Goal: Check status: Check status

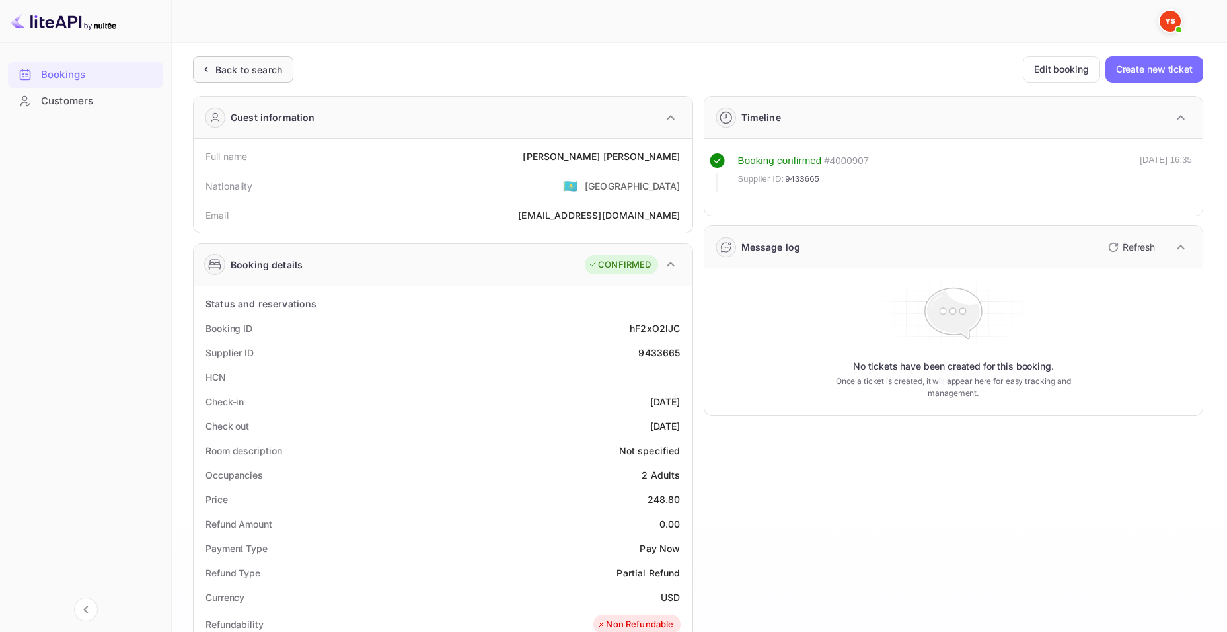
click at [237, 73] on div "Back to search" at bounding box center [248, 70] width 67 height 14
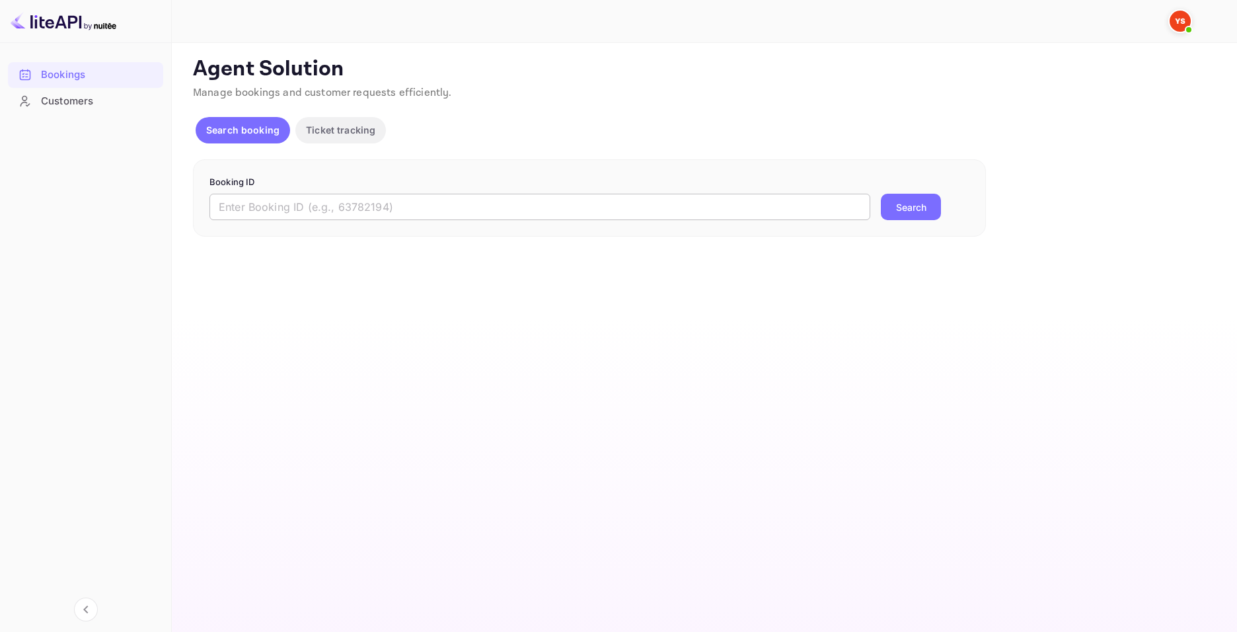
click at [353, 211] on input "text" at bounding box center [539, 207] width 661 height 26
paste input "YA-2904-0721-2105"
click at [469, 201] on input "YA-2904-0721-2105" at bounding box center [539, 207] width 661 height 26
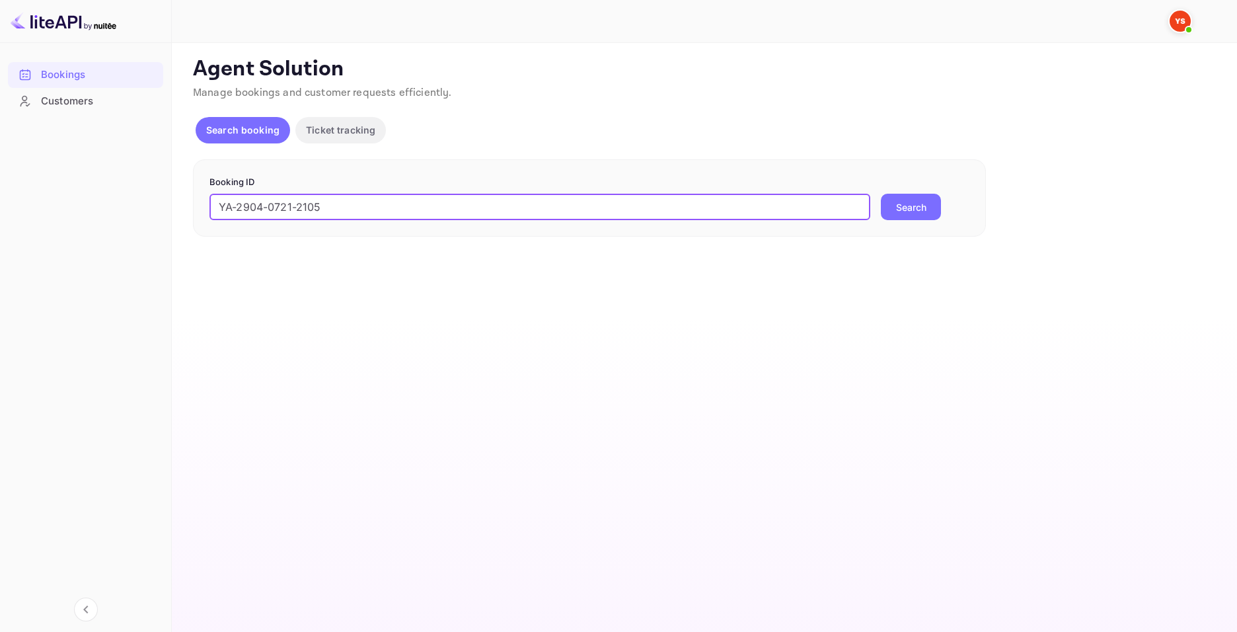
paste input "9447108"
type input "9447108"
click at [906, 217] on button "Search" at bounding box center [911, 207] width 60 height 26
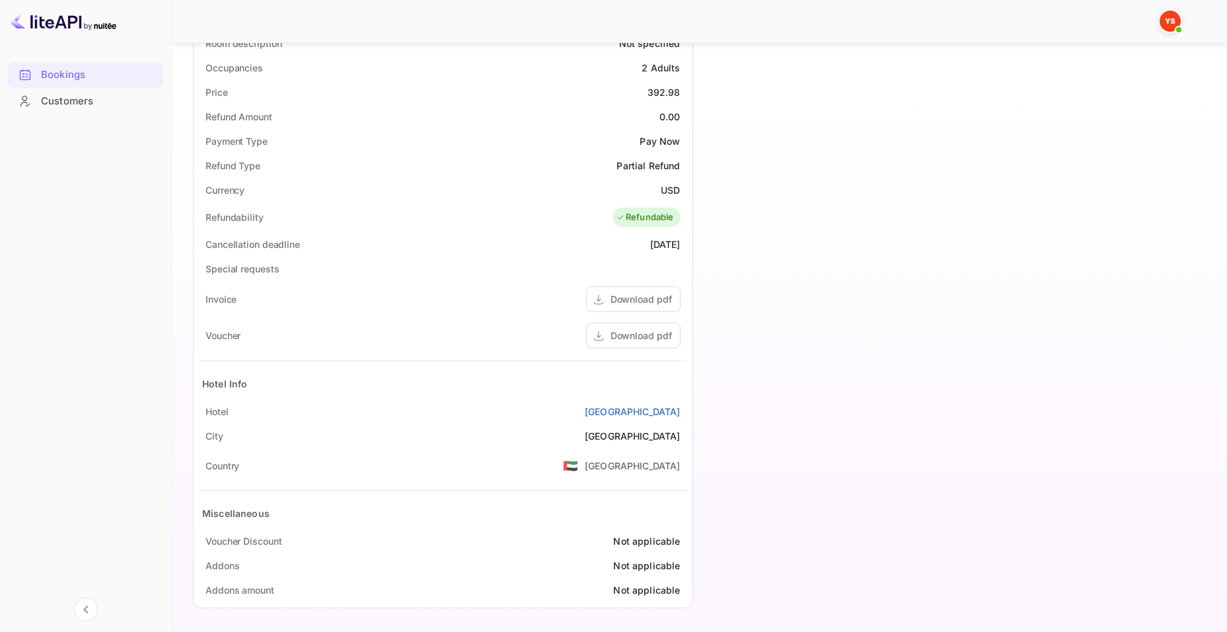
scroll to position [408, 0]
click at [624, 333] on div "Download pdf" at bounding box center [640, 334] width 61 height 14
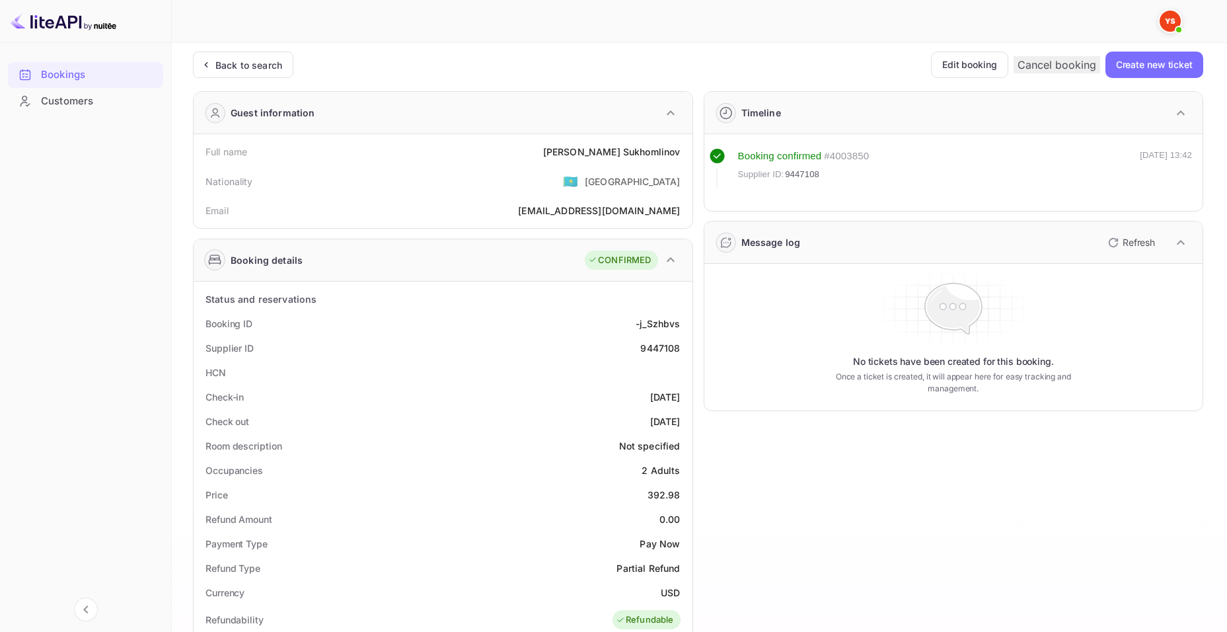
scroll to position [0, 0]
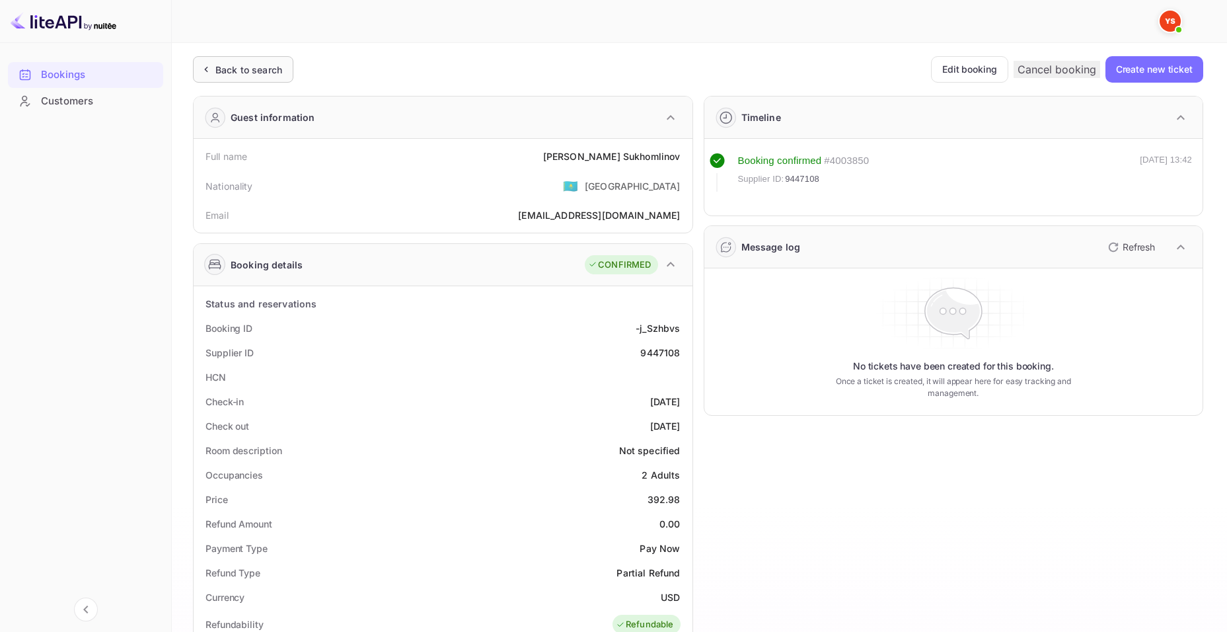
click at [239, 61] on div "Back to search" at bounding box center [243, 69] width 100 height 26
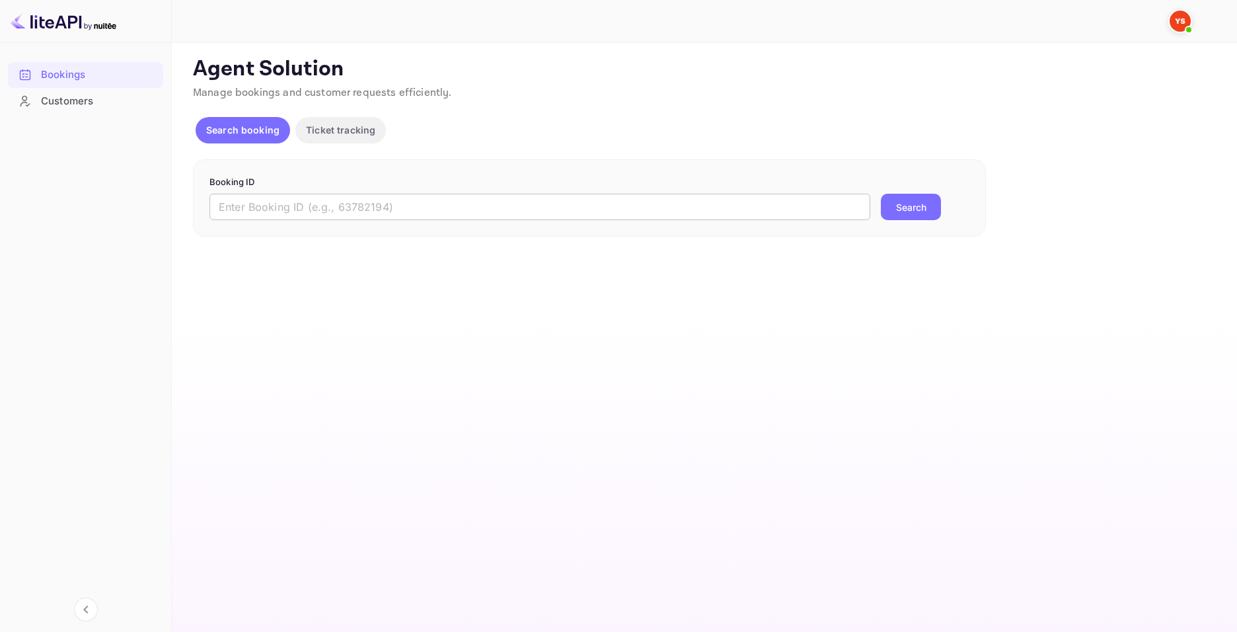
click at [452, 202] on input "text" at bounding box center [539, 207] width 661 height 26
paste input "9446895"
type input "9446895"
click at [916, 204] on button "Search" at bounding box center [911, 207] width 60 height 26
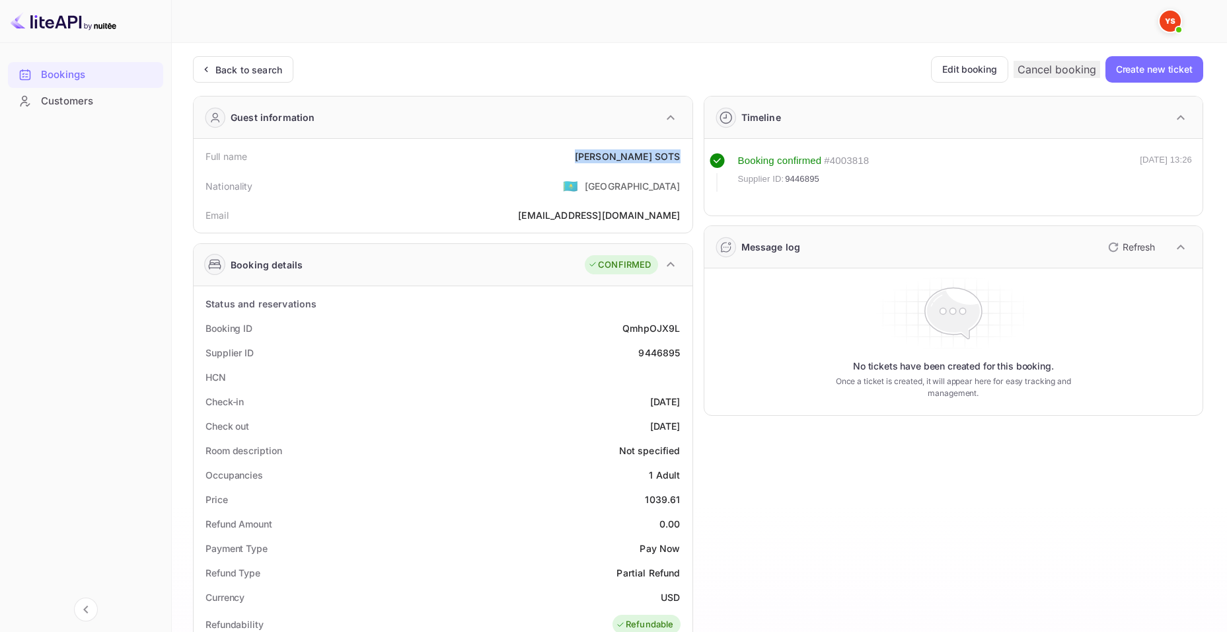
drag, startPoint x: 621, startPoint y: 156, endPoint x: 680, endPoint y: 158, distance: 58.8
click at [680, 158] on div "Full name [PERSON_NAME]" at bounding box center [443, 156] width 488 height 24
copy div "[PERSON_NAME]"
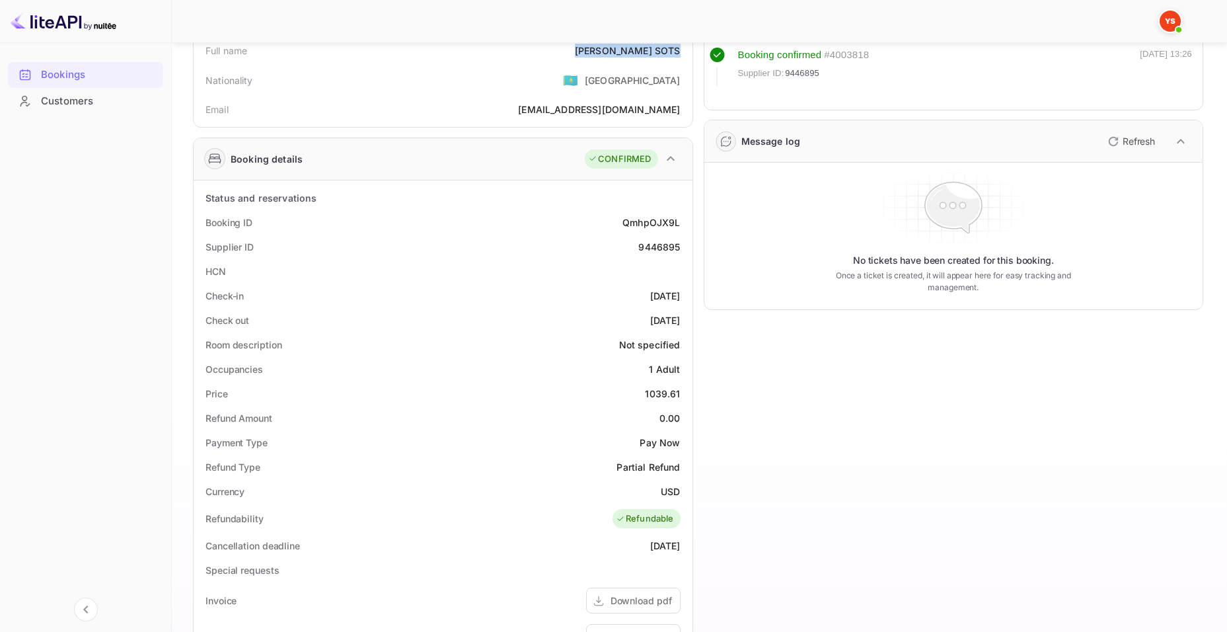
scroll to position [132, 0]
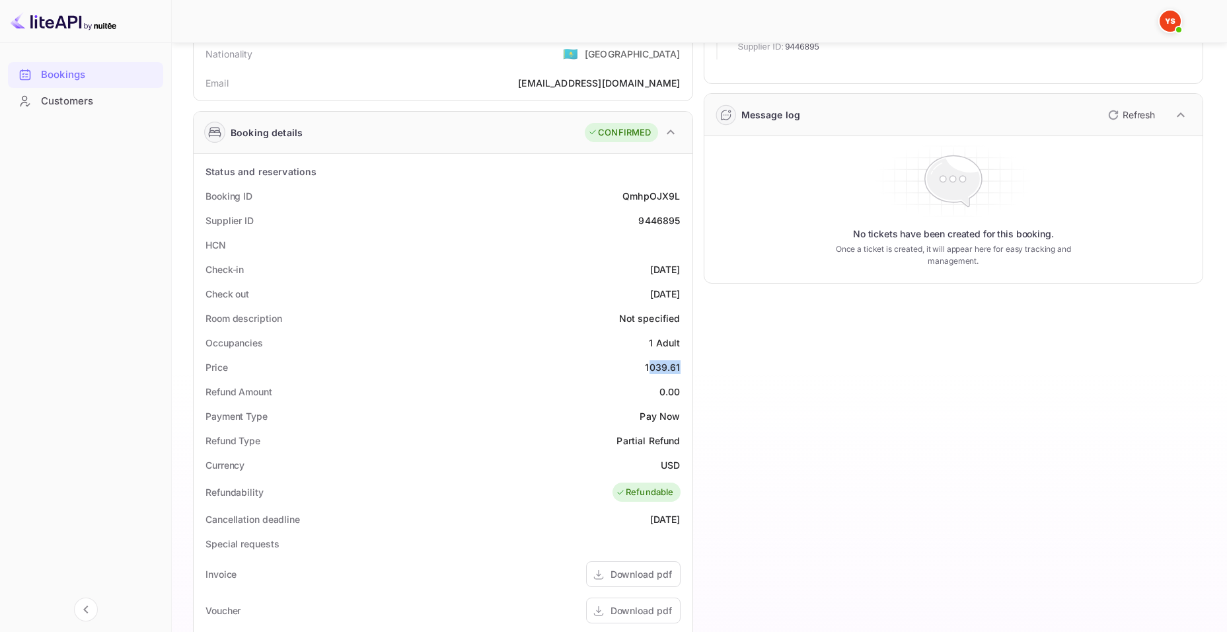
drag, startPoint x: 650, startPoint y: 367, endPoint x: 682, endPoint y: 370, distance: 31.9
click at [682, 370] on div "Price 1039.61" at bounding box center [443, 367] width 488 height 24
drag, startPoint x: 643, startPoint y: 370, endPoint x: 680, endPoint y: 367, distance: 37.1
click at [680, 367] on div "Price 1039.61" at bounding box center [443, 367] width 488 height 24
copy div "1039.61"
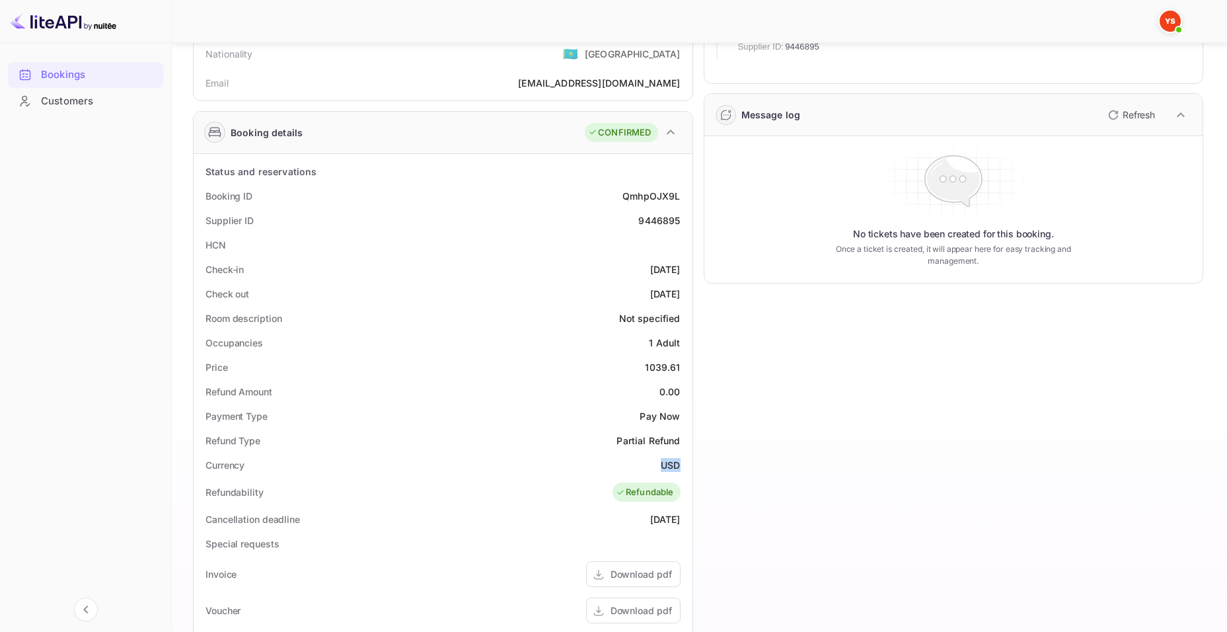
drag, startPoint x: 657, startPoint y: 461, endPoint x: 678, endPoint y: 462, distance: 21.2
click at [678, 462] on div "Currency USD" at bounding box center [443, 465] width 488 height 24
copy div "USD"
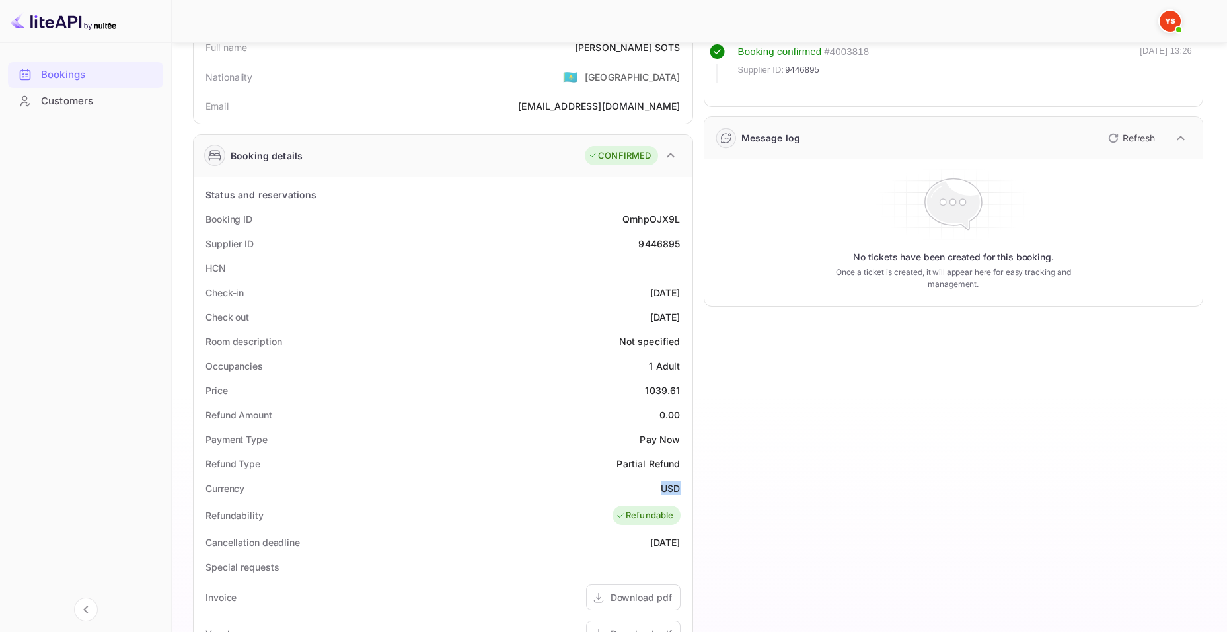
scroll to position [0, 0]
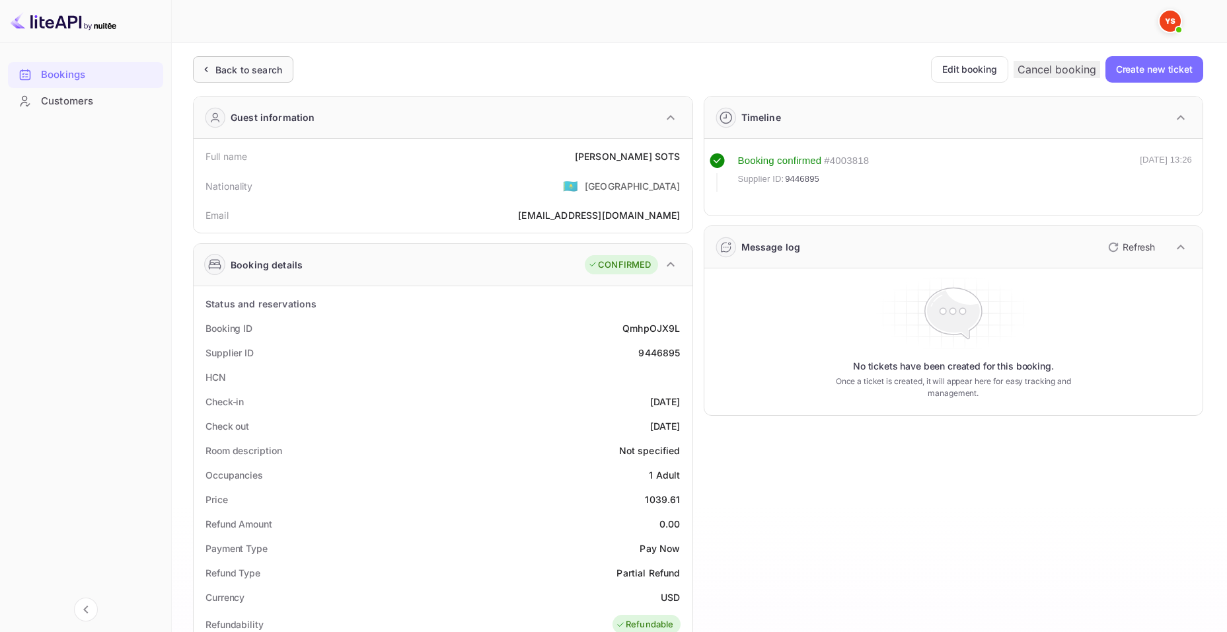
click at [235, 82] on div "Back to search" at bounding box center [243, 69] width 100 height 26
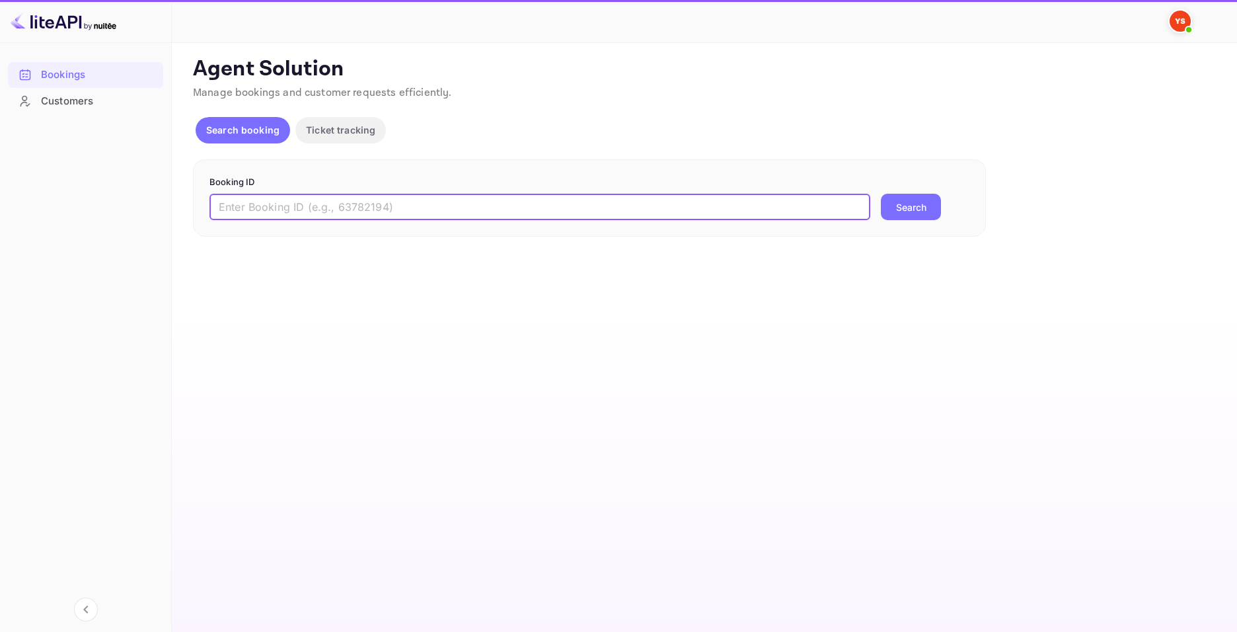
click at [500, 202] on input "text" at bounding box center [539, 207] width 661 height 26
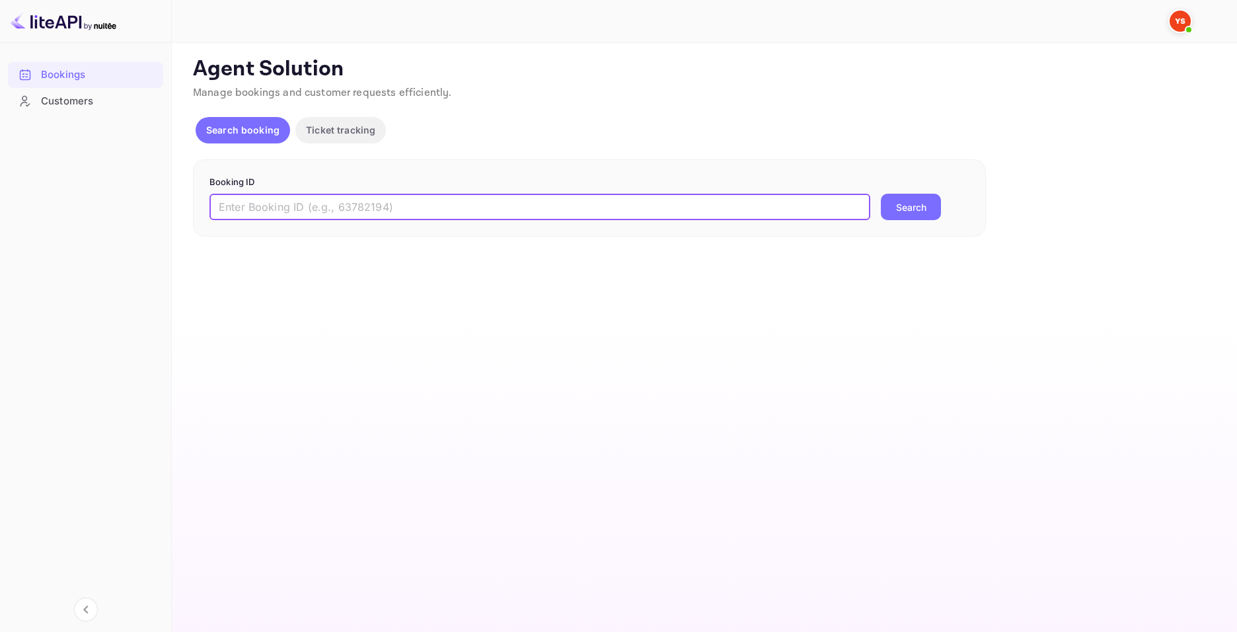
paste input "9418149"
type input "9418149"
click at [903, 205] on button "Search" at bounding box center [911, 207] width 60 height 26
